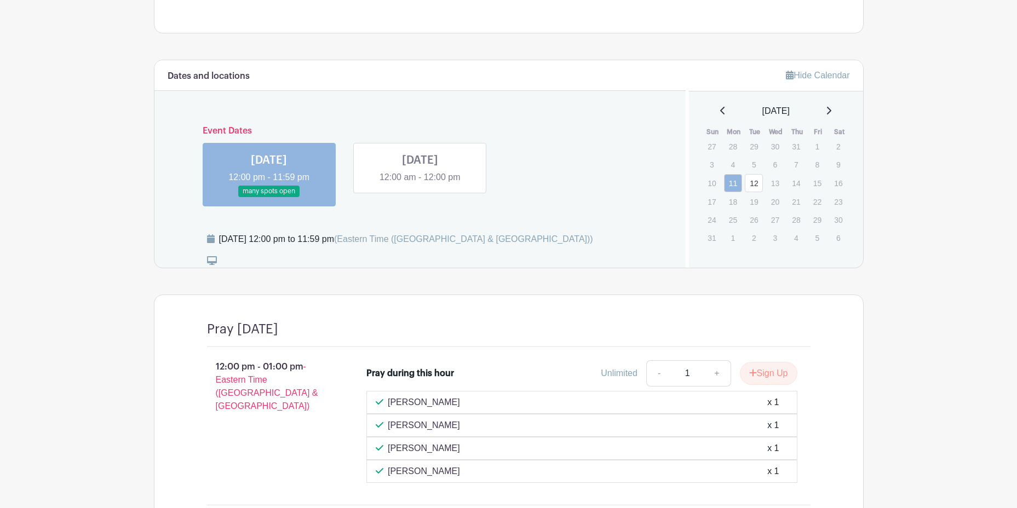
scroll to position [412, 0]
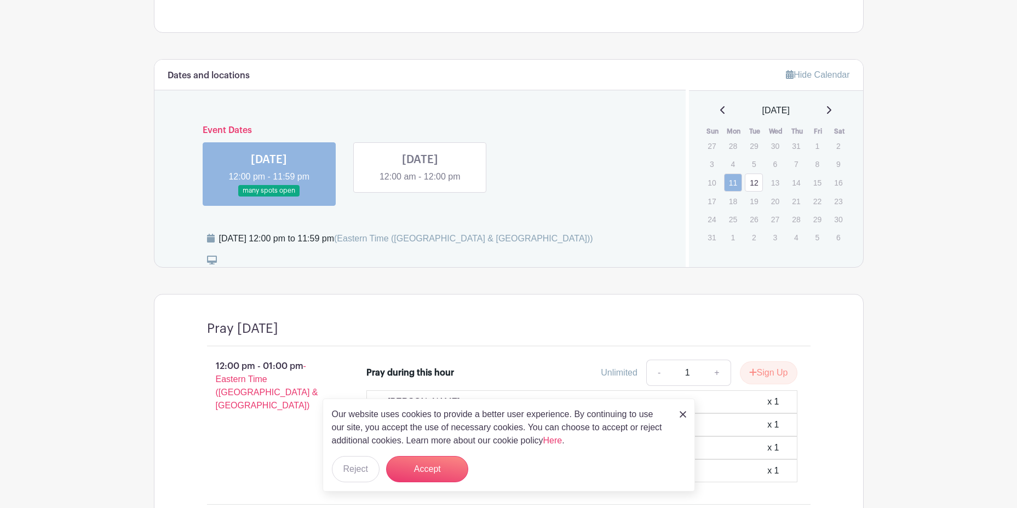
click at [420, 183] on link at bounding box center [420, 183] width 0 height 0
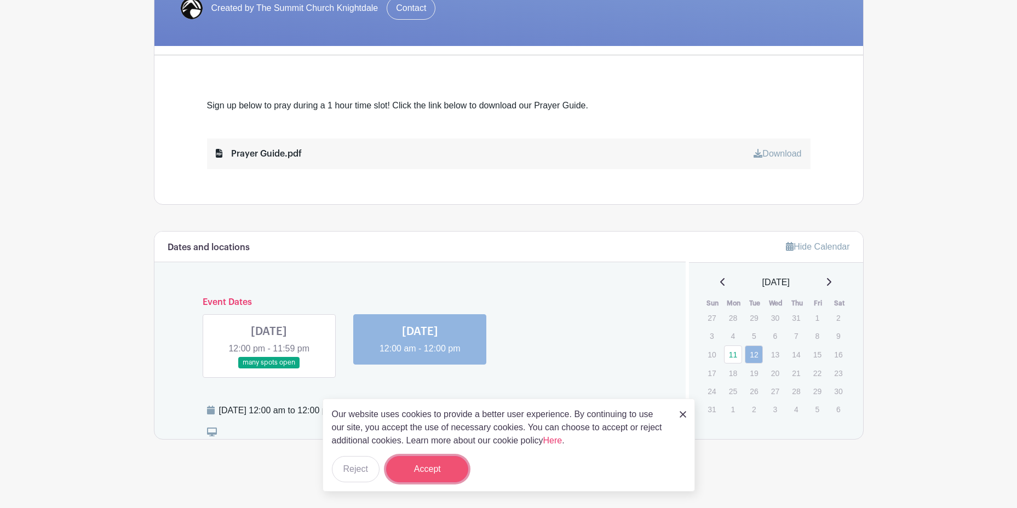
click at [440, 481] on button "Accept" at bounding box center [427, 469] width 82 height 26
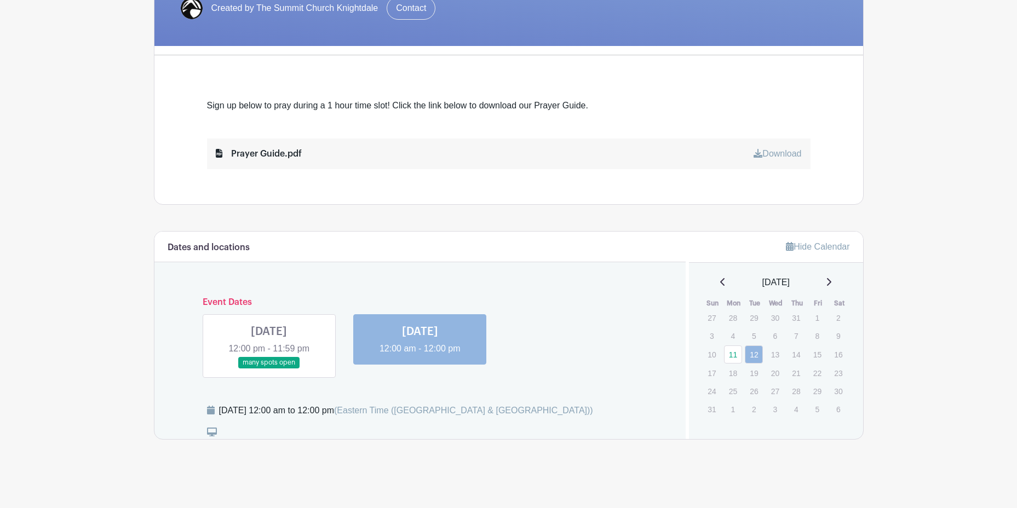
click at [269, 369] on link at bounding box center [269, 369] width 0 height 0
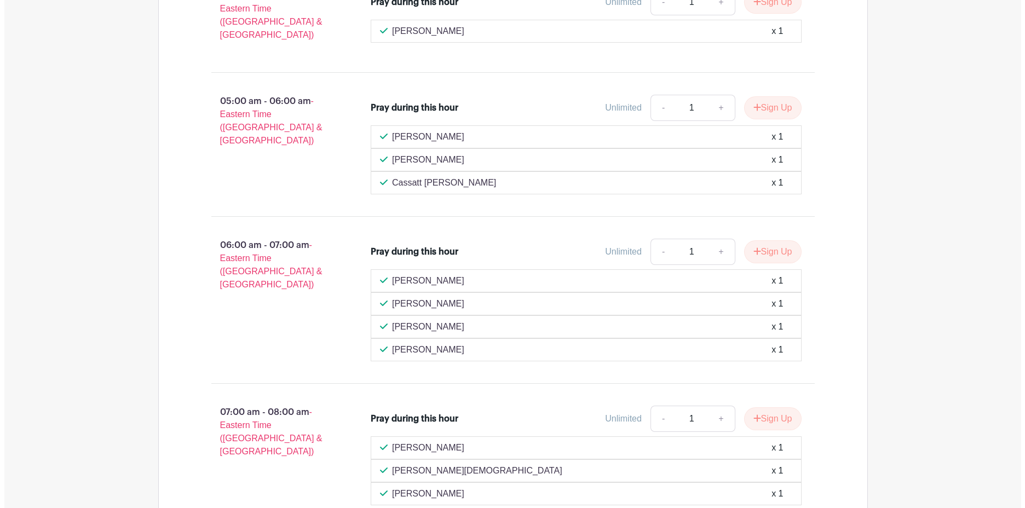
scroll to position [3035, 0]
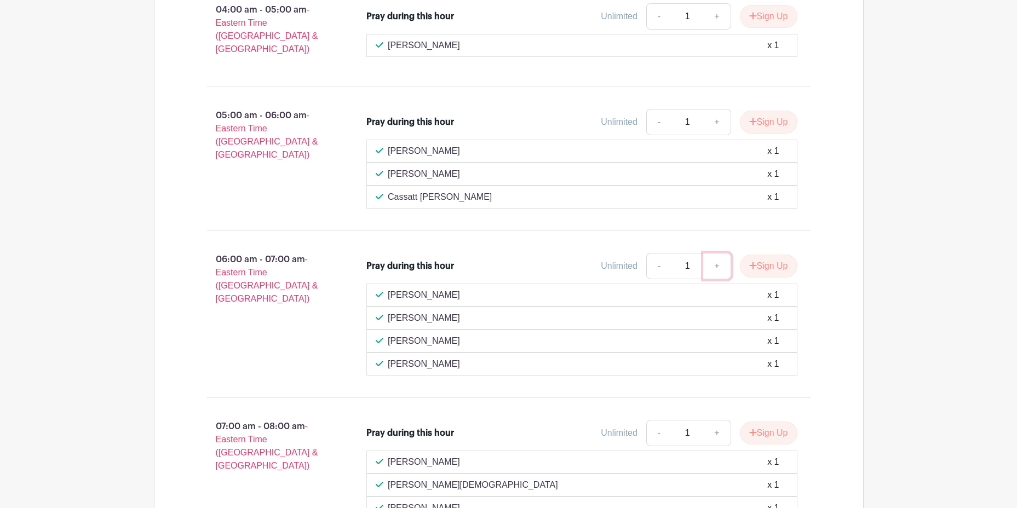
click at [713, 253] on link "+" at bounding box center [716, 266] width 27 height 26
click at [662, 254] on link "-" at bounding box center [658, 266] width 25 height 26
type input "1"
click at [749, 261] on icon "submit" at bounding box center [753, 265] width 8 height 9
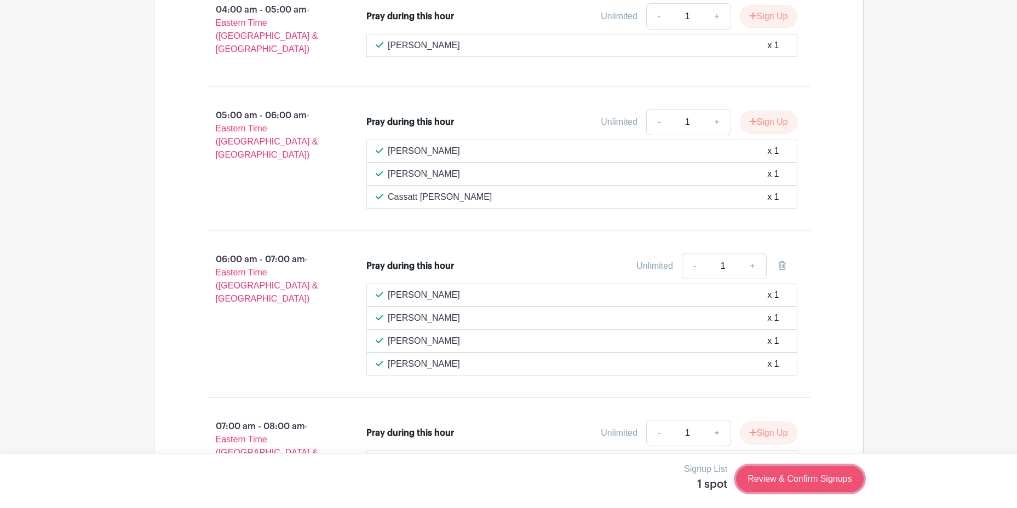
click at [786, 476] on link "Review & Confirm Signups" at bounding box center [799, 479] width 127 height 26
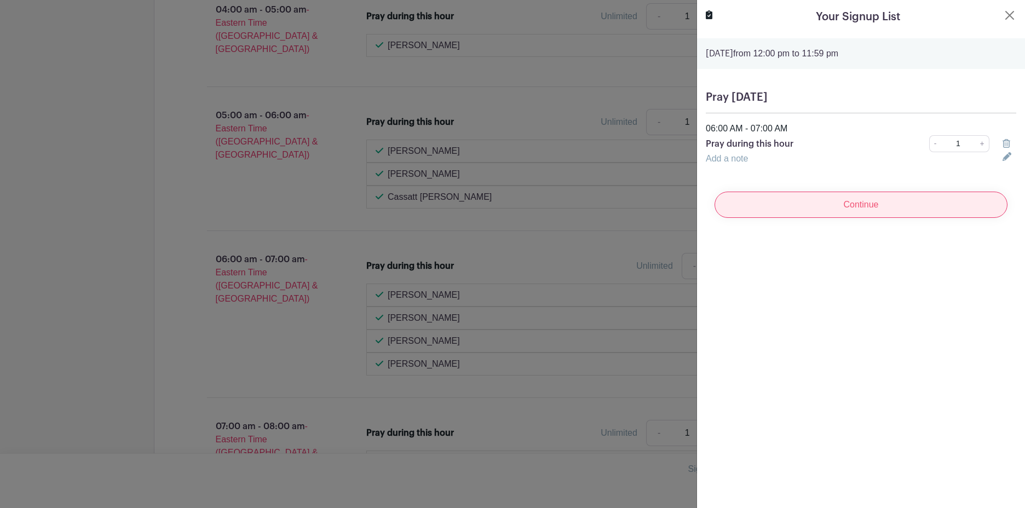
click at [832, 206] on input "Continue" at bounding box center [861, 205] width 293 height 26
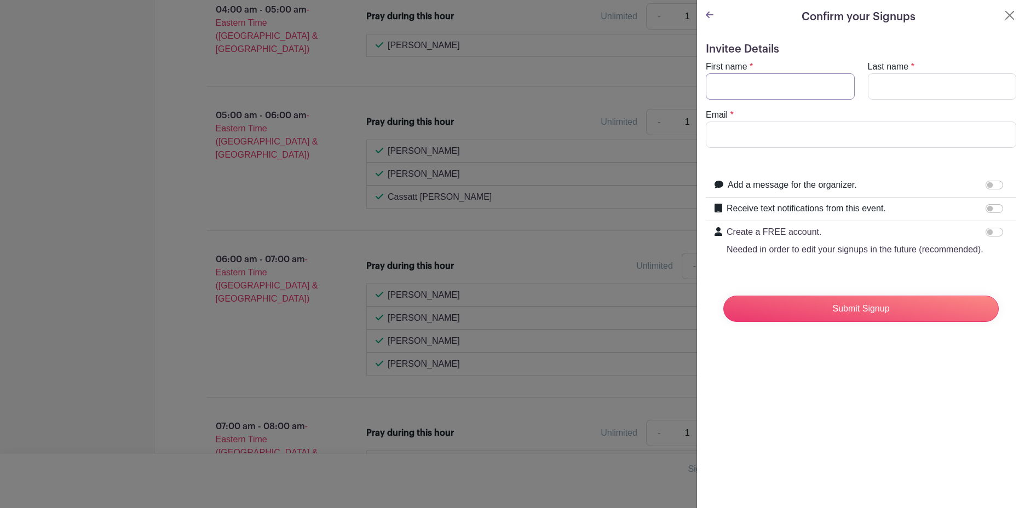
click at [747, 87] on input "First name" at bounding box center [780, 86] width 149 height 26
type input "[PERSON_NAME]"
type input "Beam"
type input "[EMAIL_ADDRESS][DOMAIN_NAME]"
click at [987, 212] on input "Receive text notifications from this event." at bounding box center [995, 208] width 18 height 9
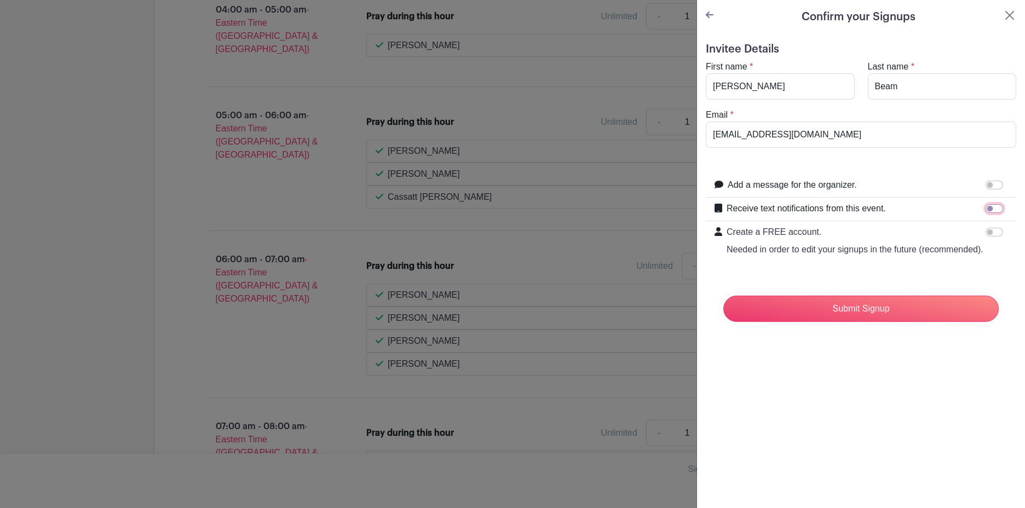
checkbox input "true"
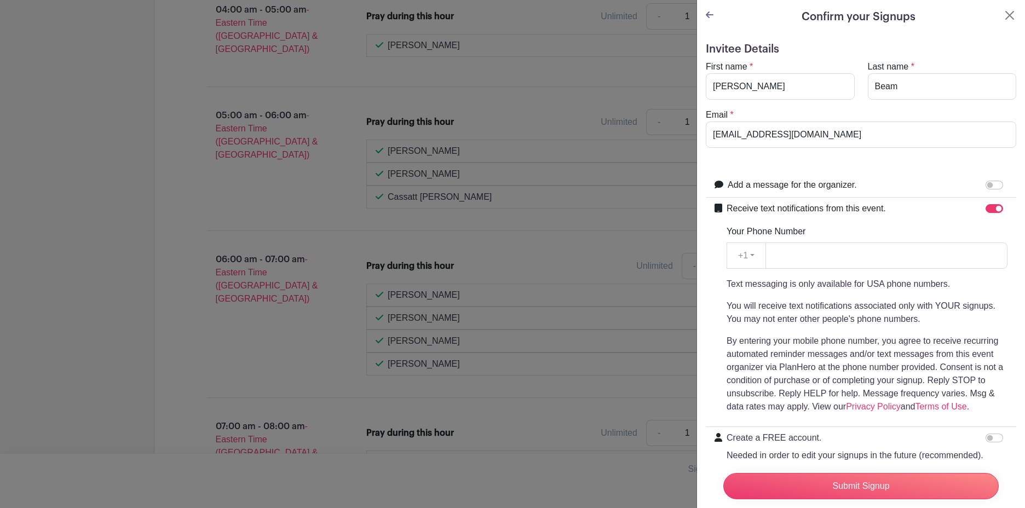
click at [917, 269] on div "Your Phone Number +1 +1 Text messaging is only available for USA phone numbers.…" at bounding box center [867, 319] width 281 height 188
click at [892, 256] on input "Your Phone Number" at bounding box center [887, 256] width 242 height 26
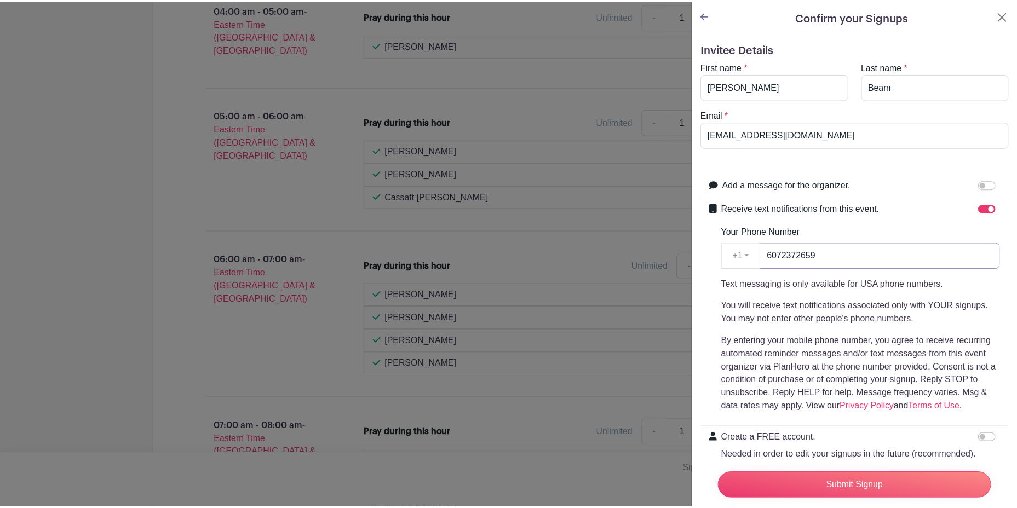
scroll to position [67, 0]
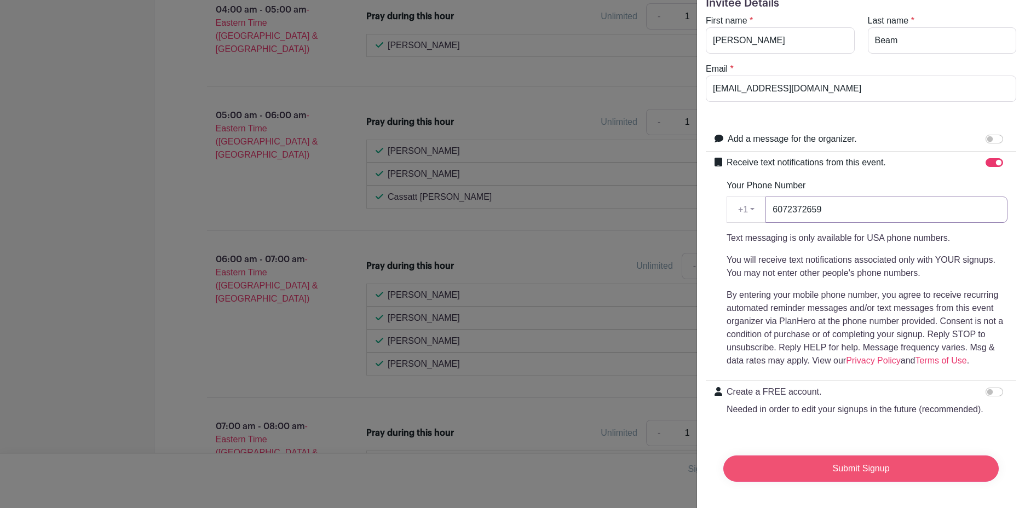
type input "6072372659"
click at [838, 459] on input "Submit Signup" at bounding box center [860, 469] width 275 height 26
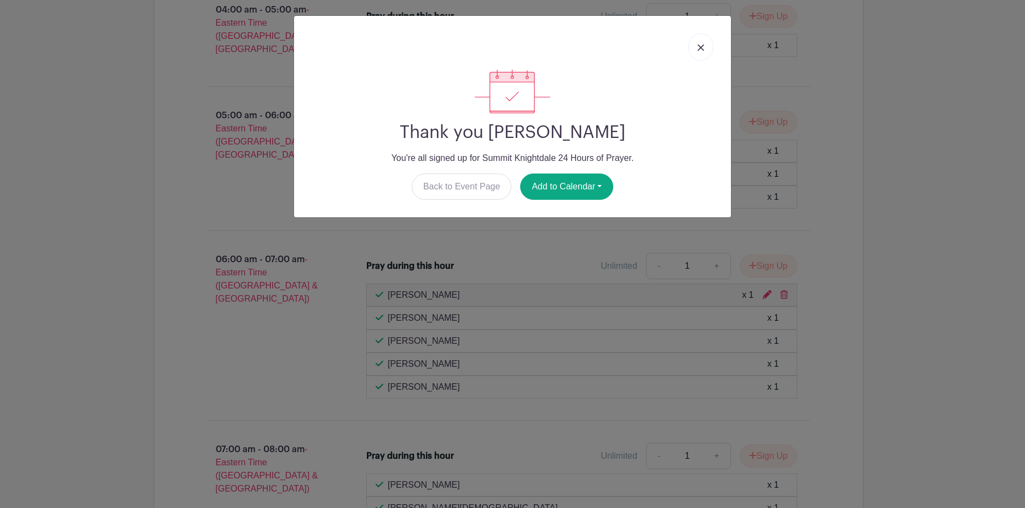
click at [694, 45] on link at bounding box center [700, 46] width 25 height 27
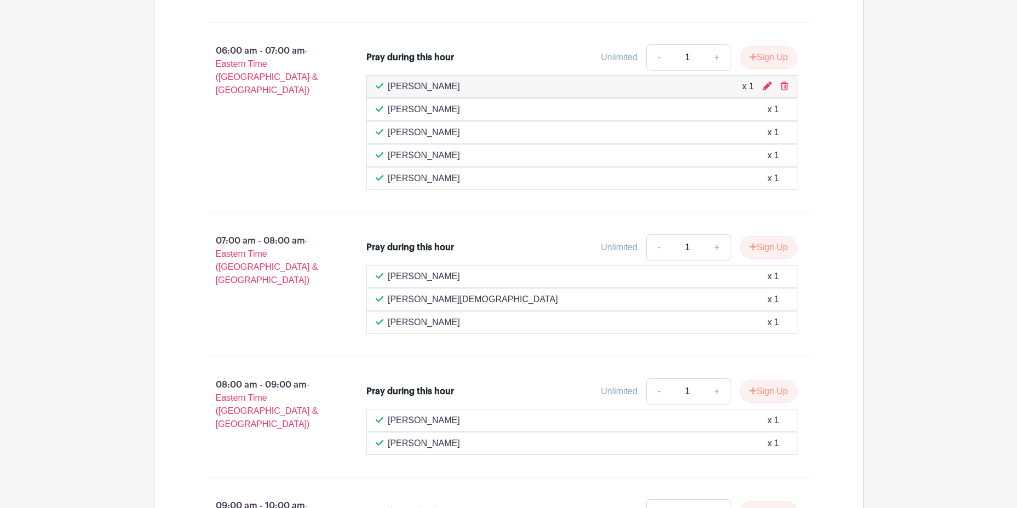
scroll to position [3244, 0]
click at [272, 104] on div "06:00 am - 07:00 am - Eastern Time ([GEOGRAPHIC_DATA] & [GEOGRAPHIC_DATA])" at bounding box center [269, 116] width 160 height 154
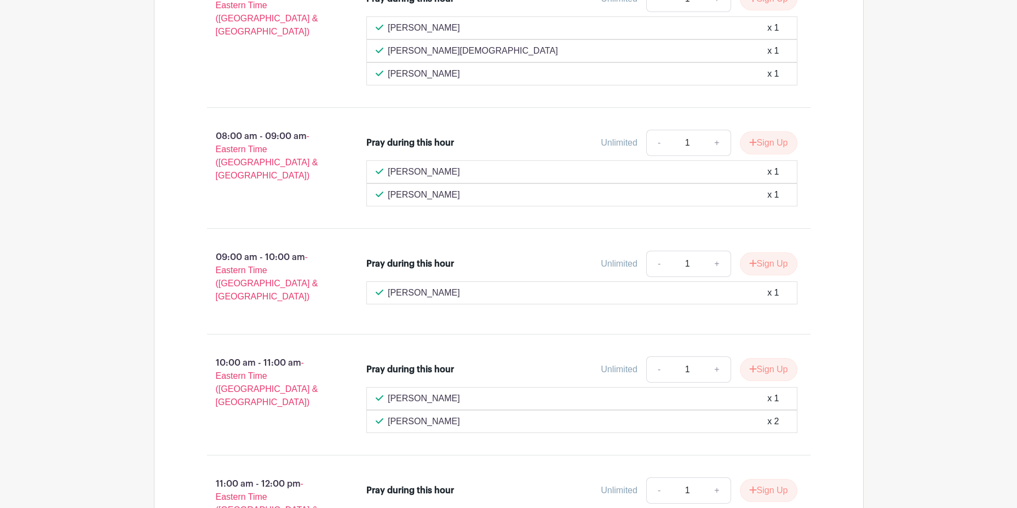
scroll to position [3618, 0]
